Goal: Task Accomplishment & Management: Use online tool/utility

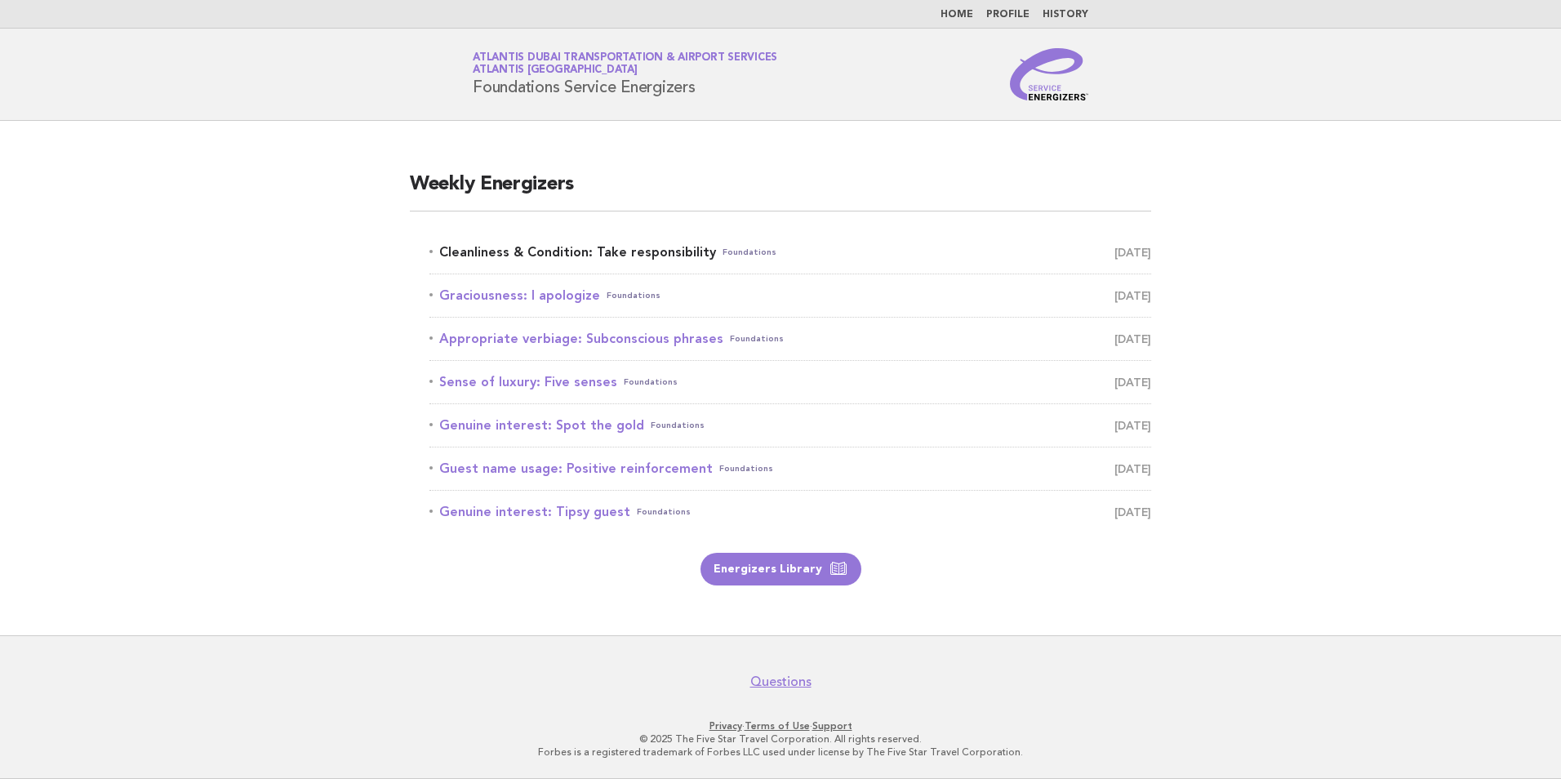
click at [661, 248] on link "Cleanliness & Condition: Take responsibility Foundations [DATE]" at bounding box center [790, 252] width 722 height 23
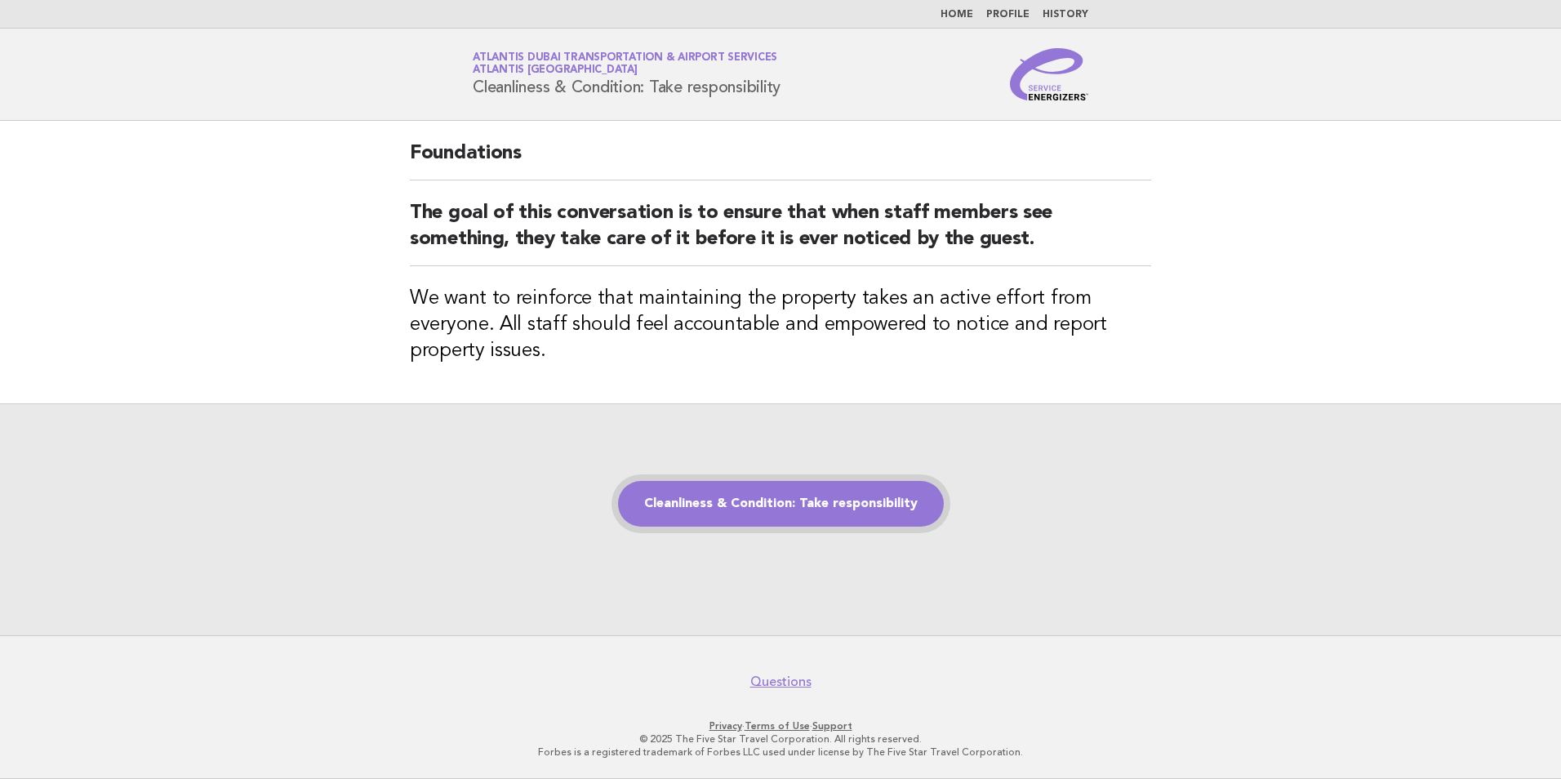
click at [800, 499] on link "Cleanliness & Condition: Take responsibility" at bounding box center [781, 504] width 326 height 46
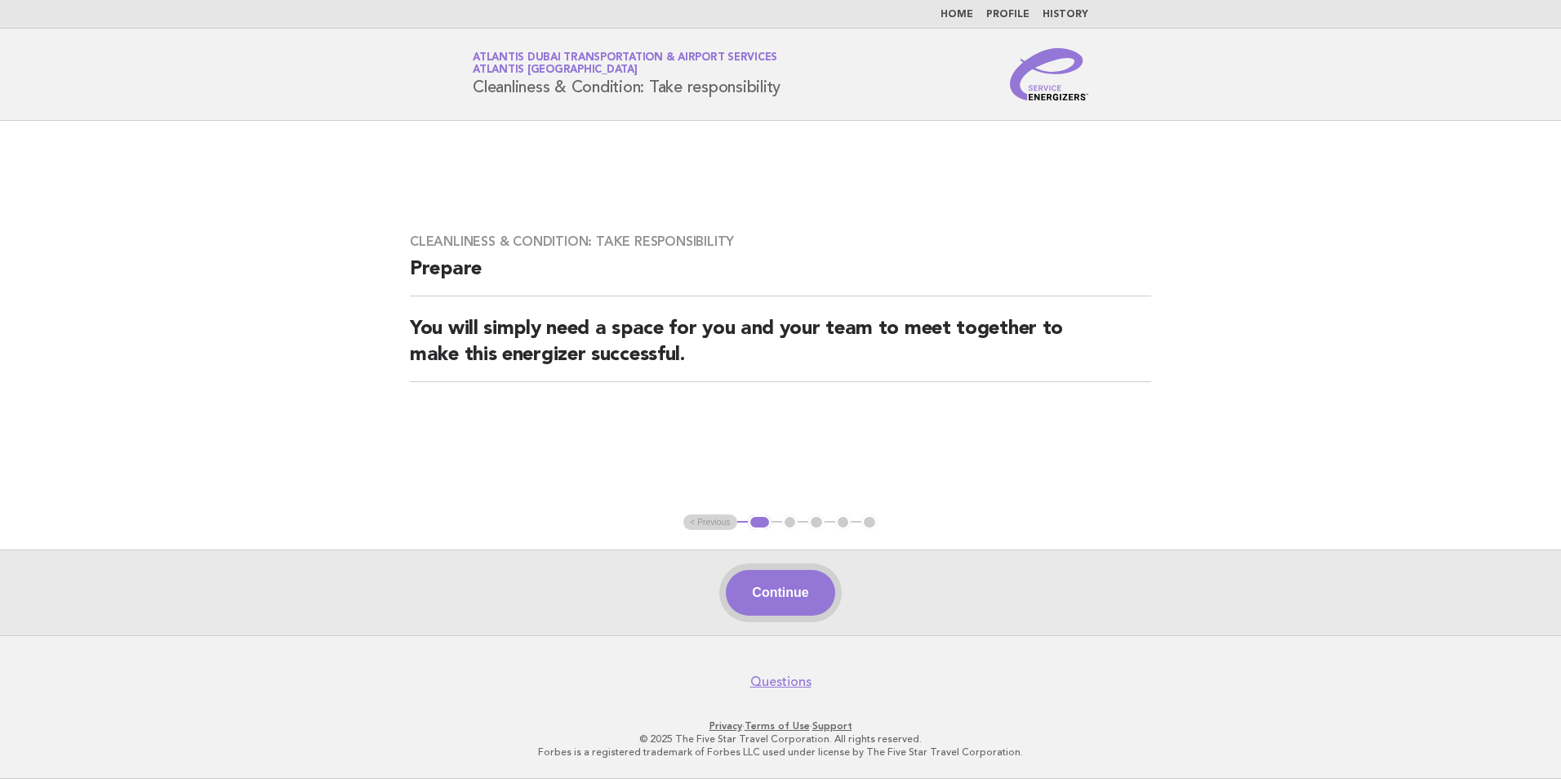
click at [796, 597] on button "Continue" at bounding box center [780, 593] width 109 height 46
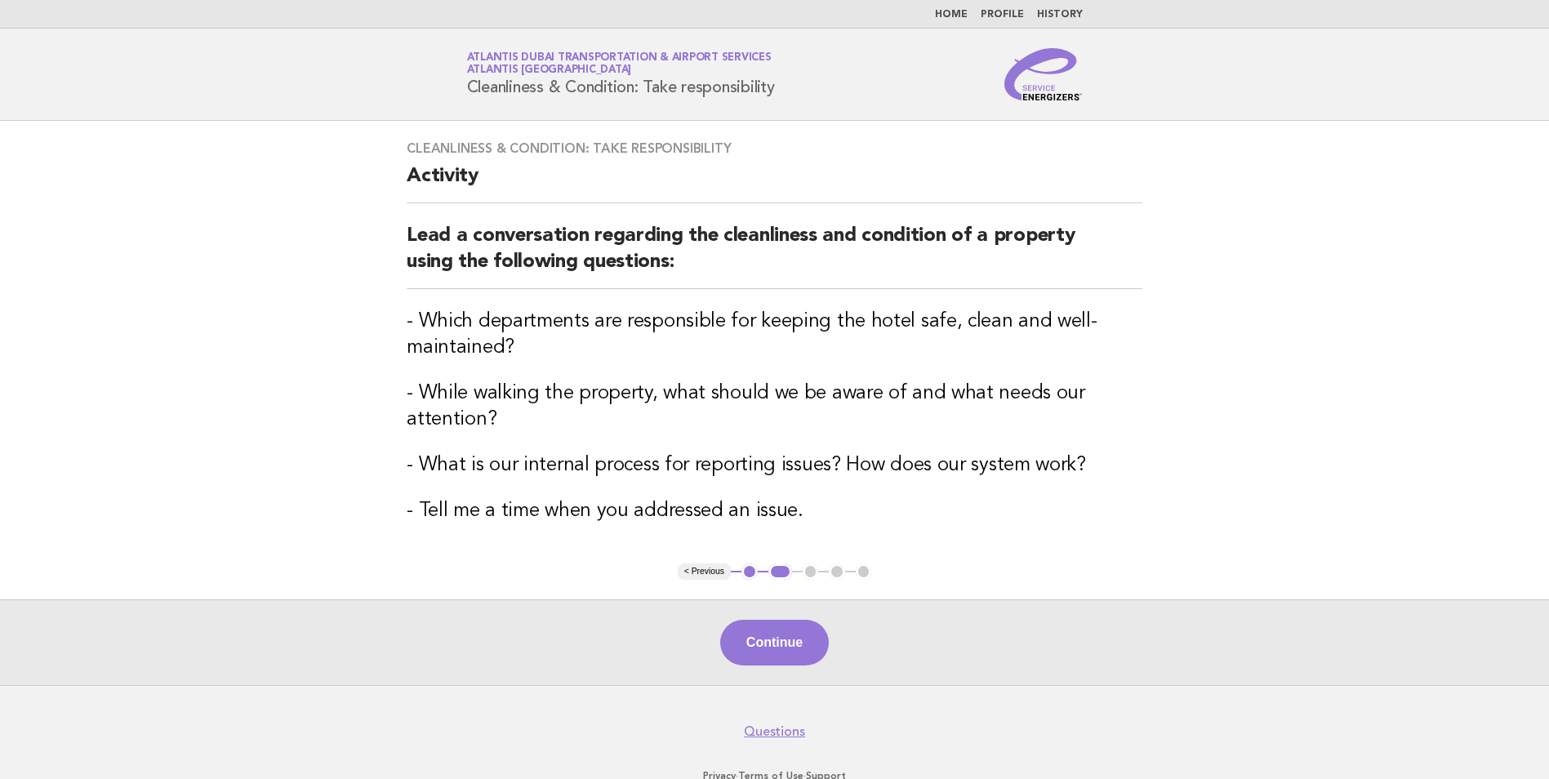
click at [796, 595] on main "Cleanliness & Condition: Take responsibility Activity Lead a conversation regar…" at bounding box center [774, 403] width 1549 height 564
click at [796, 608] on div "Continue" at bounding box center [774, 642] width 1549 height 86
click at [780, 632] on button "Continue" at bounding box center [774, 643] width 109 height 46
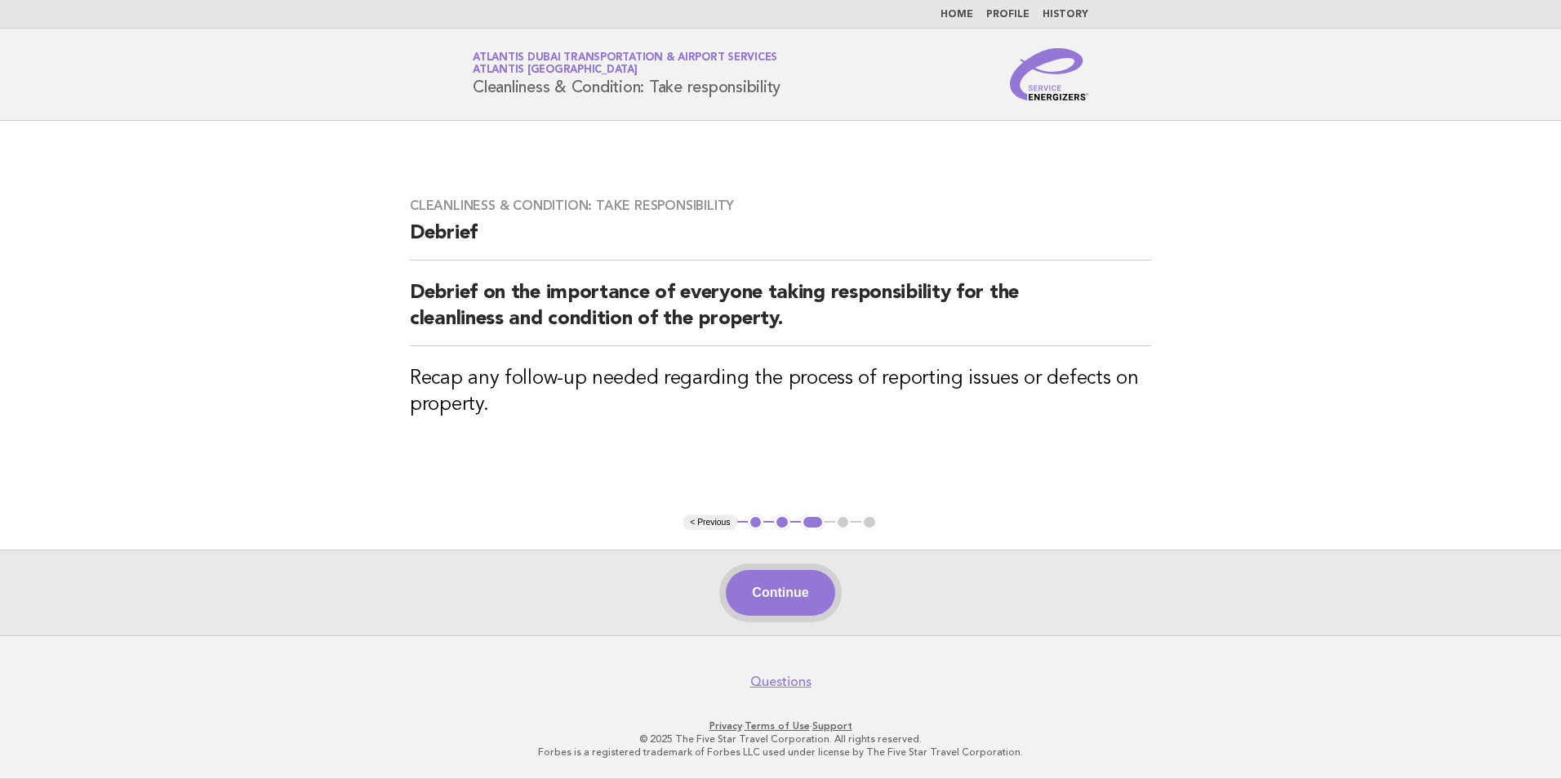
click at [779, 581] on button "Continue" at bounding box center [780, 593] width 109 height 46
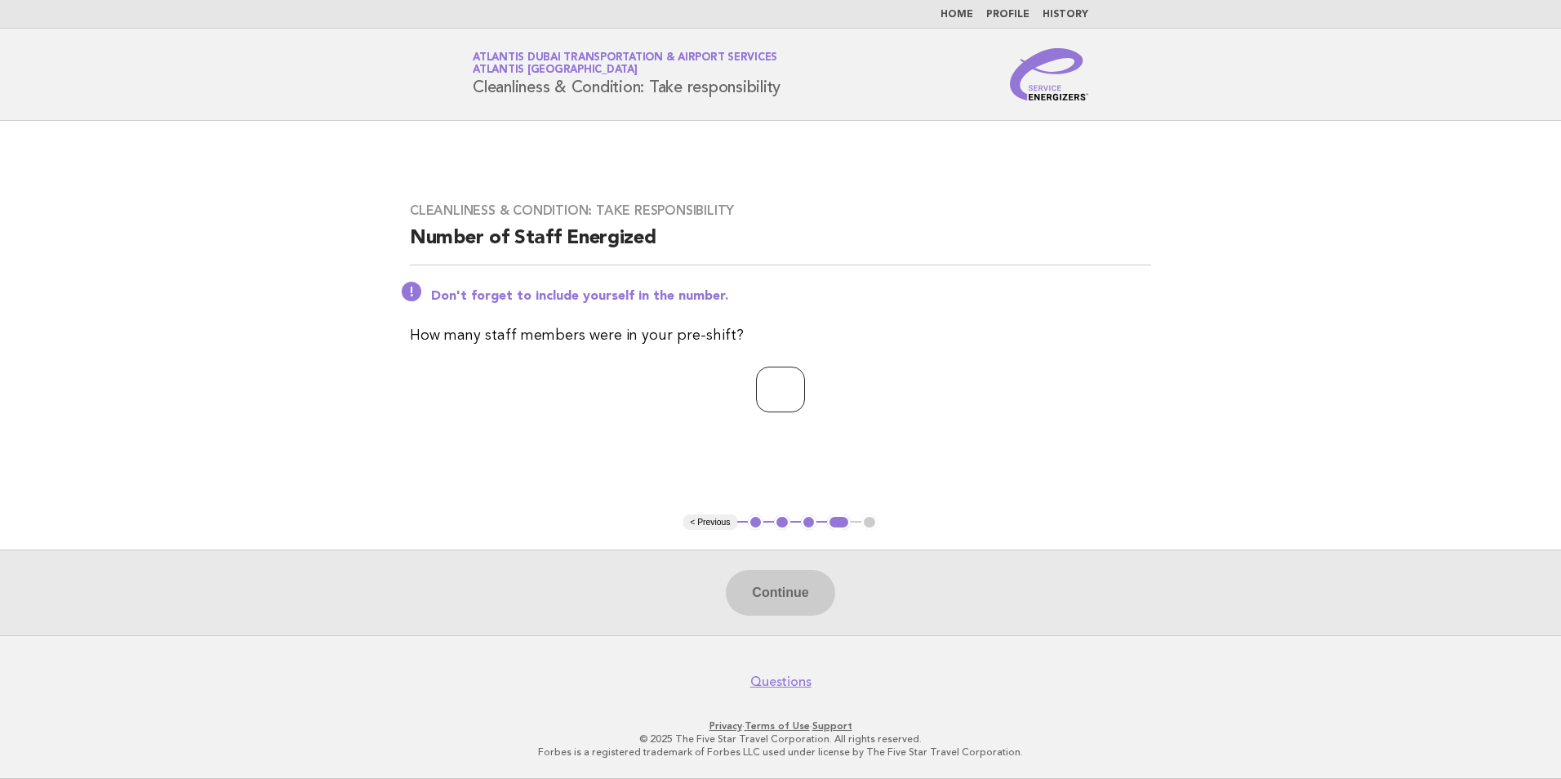
click at [778, 359] on div "Cleanliness & Condition: Take responsibility Number of Staff Energized Don't fo…" at bounding box center [780, 317] width 780 height 269
click at [756, 399] on input "number" at bounding box center [780, 390] width 49 height 46
type input "*"
click at [783, 598] on button "Continue" at bounding box center [780, 593] width 109 height 46
